Goal: Information Seeking & Learning: Learn about a topic

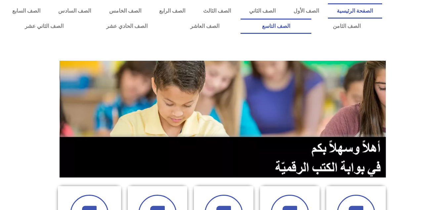
click at [241, 19] on link "الصف التاسع" at bounding box center [276, 26] width 71 height 15
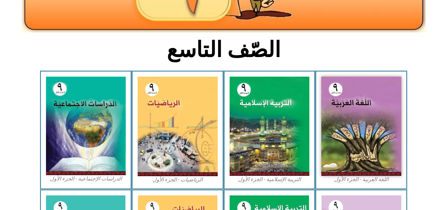
scroll to position [130, 0]
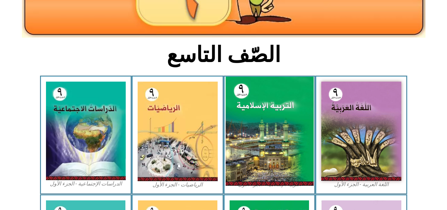
click at [283, 113] on img at bounding box center [269, 130] width 88 height 109
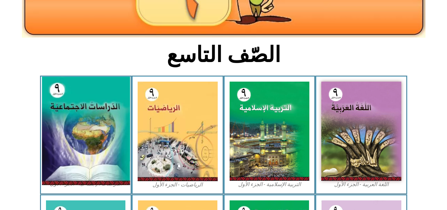
click at [89, 123] on img at bounding box center [86, 131] width 88 height 108
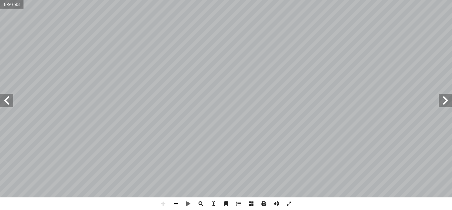
click at [177, 203] on span at bounding box center [175, 203] width 13 height 13
click at [163, 202] on span at bounding box center [163, 203] width 13 height 13
click at [180, 203] on div "٤ ة ّ ياسي ّ جزئة الس ّ الت قادرين على: � يكونو ْ ن أ � ِ س ْ ر ّ لد � ِ ة َ ها…" at bounding box center [226, 105] width 452 height 210
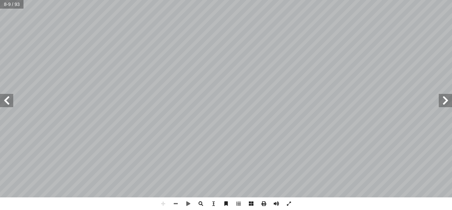
drag, startPoint x: 180, startPoint y: 203, endPoint x: 195, endPoint y: 219, distance: 21.8
click at [195, 60] on html "الصفحة الرئيسية الصف الأول الصف الثاني الصف الثالث الصف الرابع الصف الخامس الصف…" at bounding box center [226, 30] width 452 height 60
click at [279, 208] on div "٤ ة ّ ياسي ّ جزئة الس ّ الت قادرين على: � يكونو ْ ن أ � ِ س ْ ر ّ لد � ِ ة َ ها…" at bounding box center [226, 105] width 452 height 210
